Goal: Check status: Check status

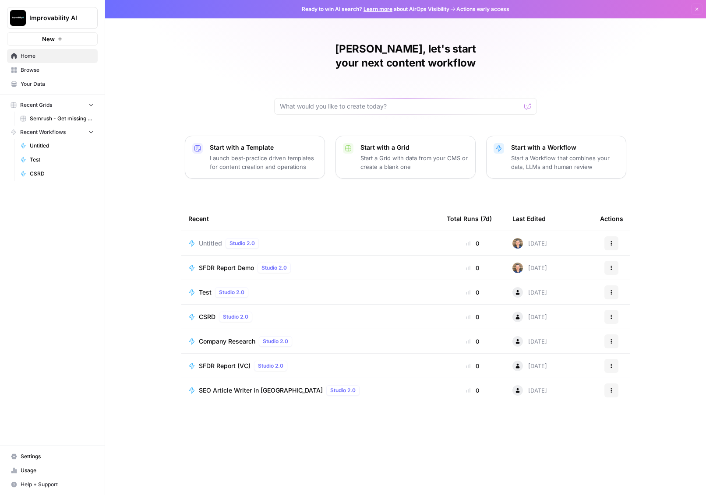
click at [31, 467] on span "Usage" at bounding box center [57, 471] width 73 height 8
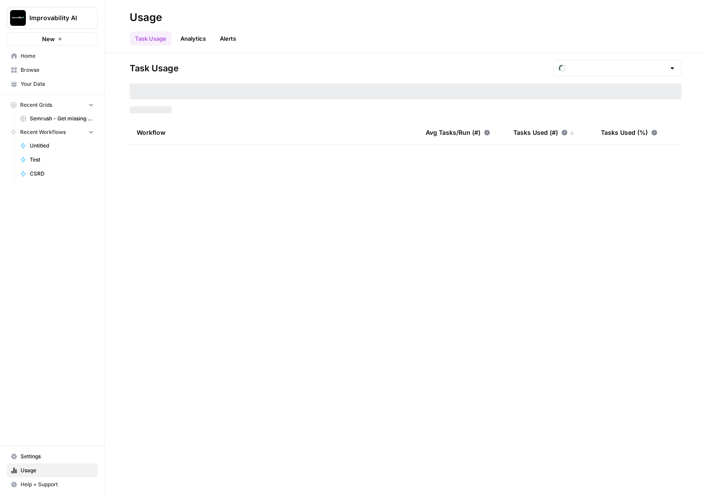
type input "September Tasks"
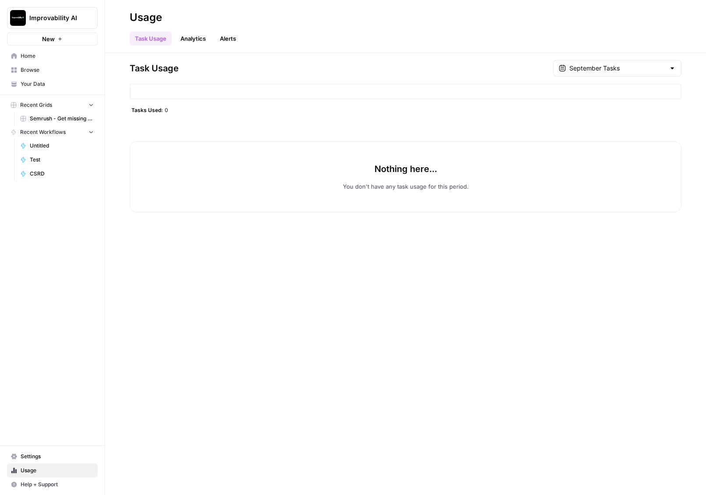
click at [583, 69] on div "September Tasks" at bounding box center [617, 68] width 128 height 17
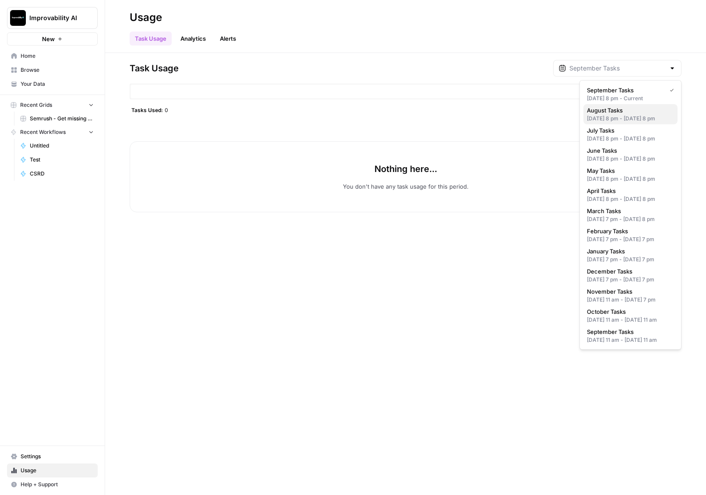
click at [604, 109] on span "August Tasks" at bounding box center [628, 110] width 84 height 9
type input "August Tasks"
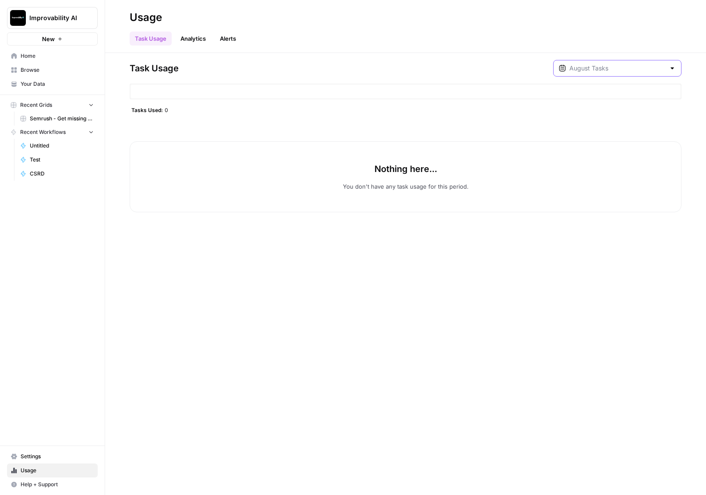
click at [611, 69] on input "text" at bounding box center [617, 68] width 96 height 9
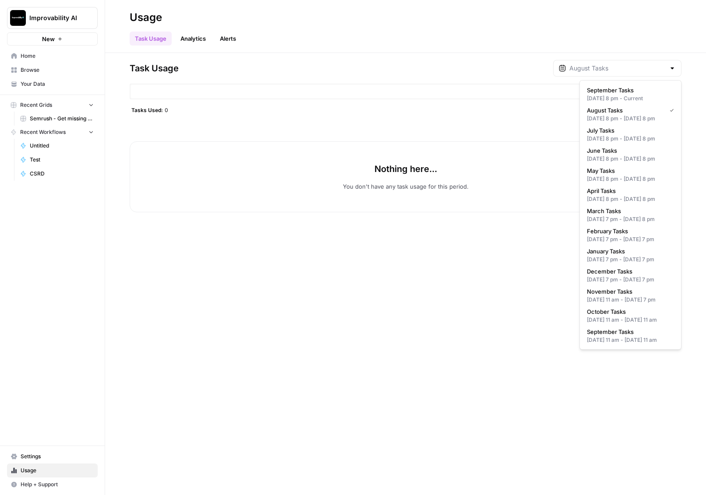
type input "August Tasks"
click at [489, 323] on div "Task Usage August Tasks Tasks Used: 0 Nothing here... You don't have any task u…" at bounding box center [405, 274] width 600 height 442
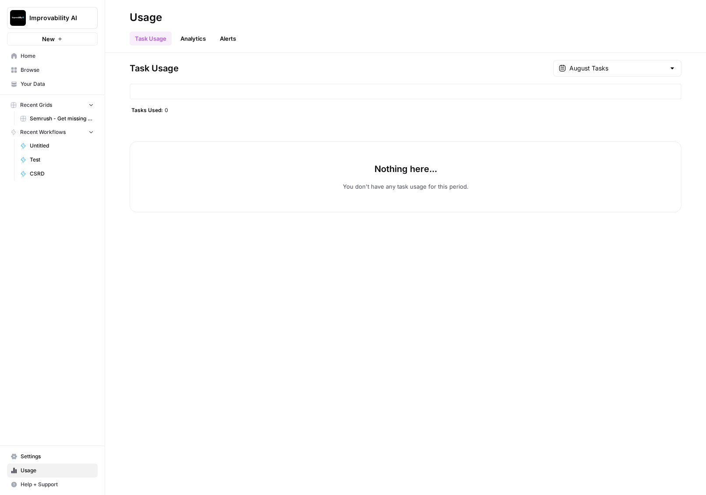
click at [485, 55] on div "Task Usage August Tasks Tasks Used: 0 Nothing here... You don't have any task u…" at bounding box center [405, 274] width 600 height 442
